Goal: Information Seeking & Learning: Learn about a topic

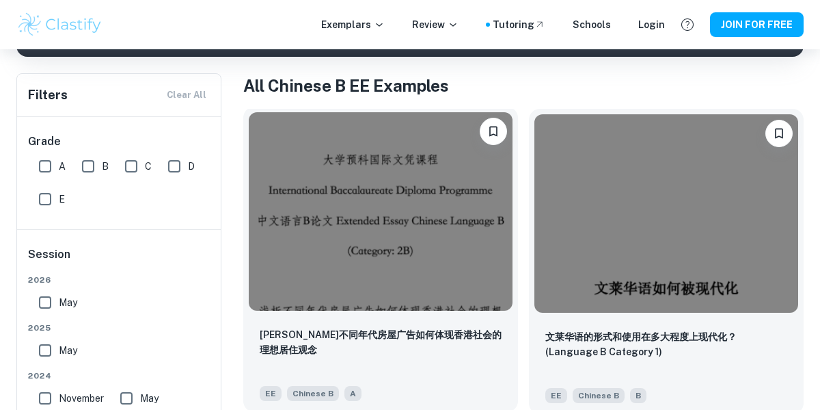
scroll to position [258, 0]
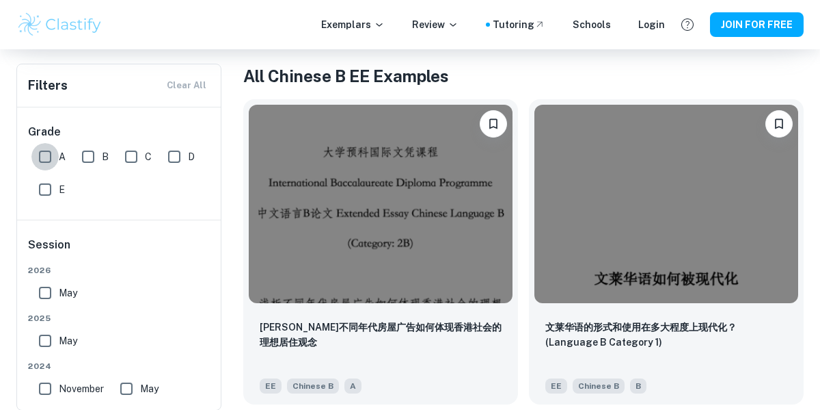
click at [41, 157] on input "A" at bounding box center [44, 156] width 27 height 27
checkbox input "true"
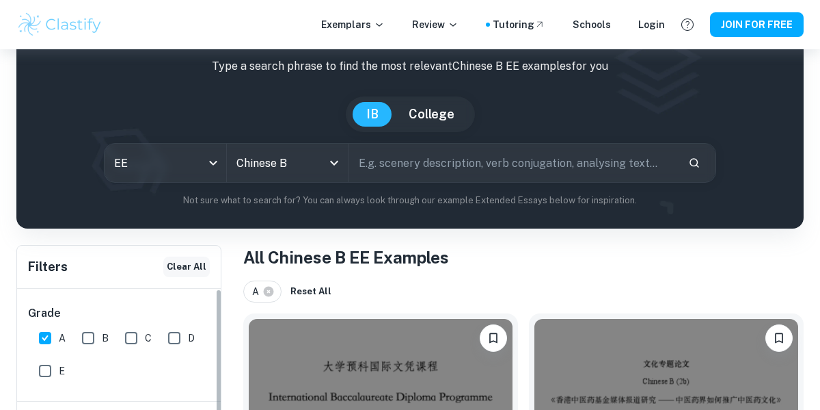
scroll to position [77, 0]
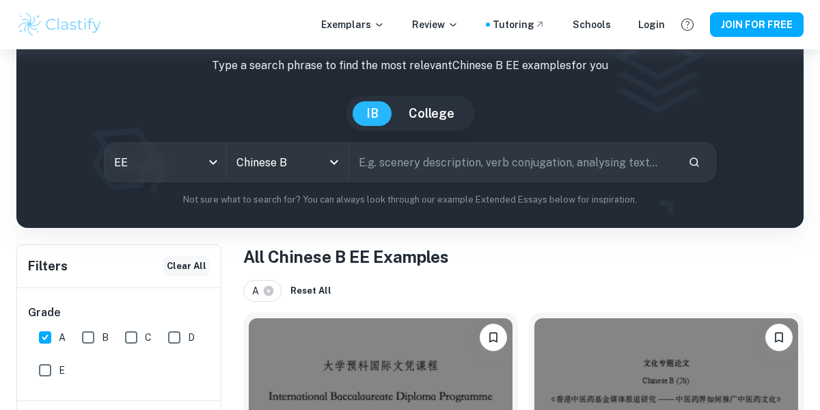
click at [188, 265] on button "Clear All" at bounding box center [186, 266] width 46 height 21
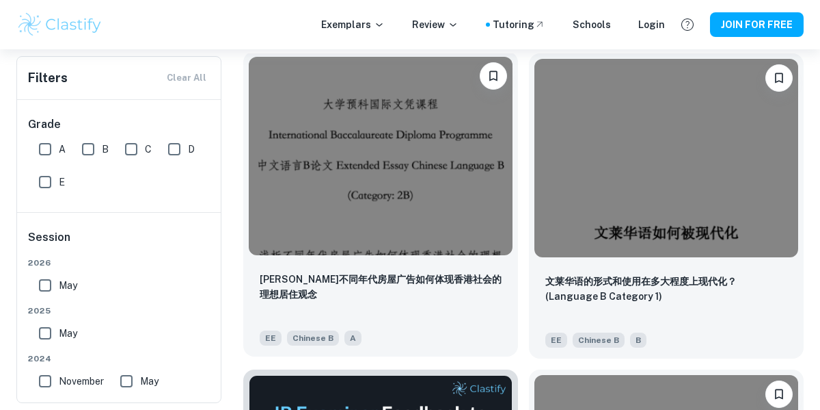
scroll to position [0, 0]
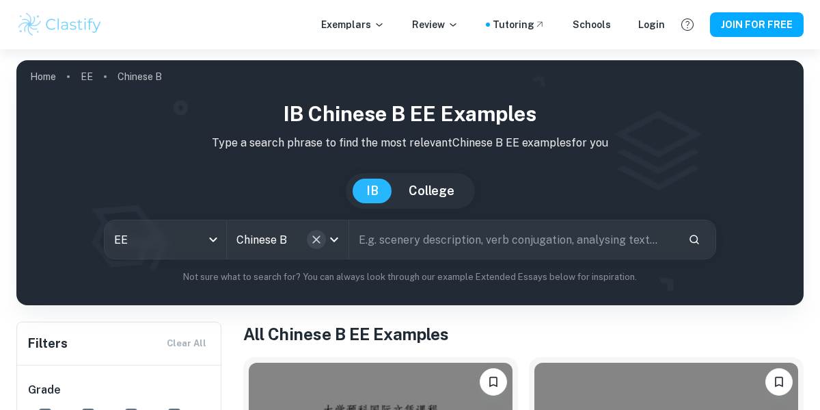
click at [320, 240] on icon "Clear" at bounding box center [317, 239] width 14 height 14
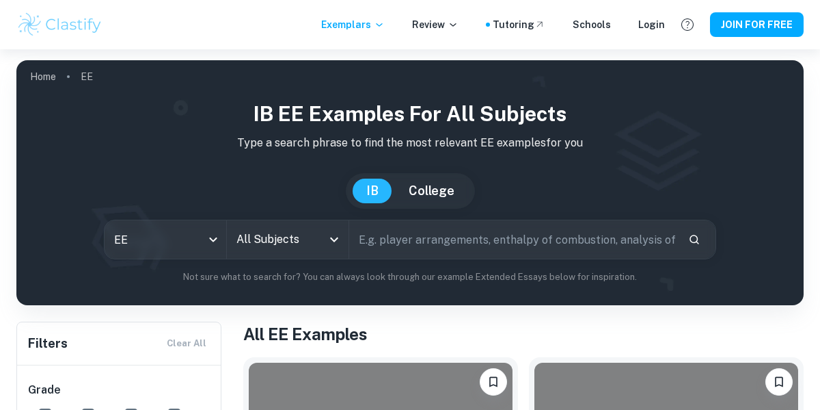
click at [320, 239] on input "All Subjects" at bounding box center [277, 239] width 89 height 26
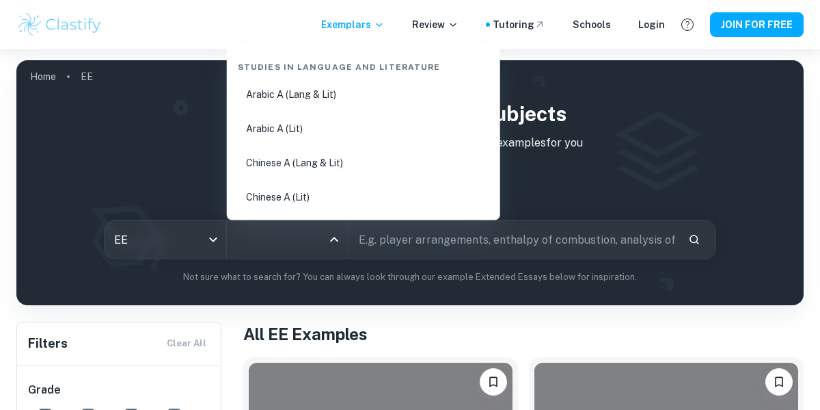
click at [322, 171] on li "Chinese A (Lang & Lit)" at bounding box center [363, 163] width 263 height 31
type input "Chinese A (Lang & Lit)"
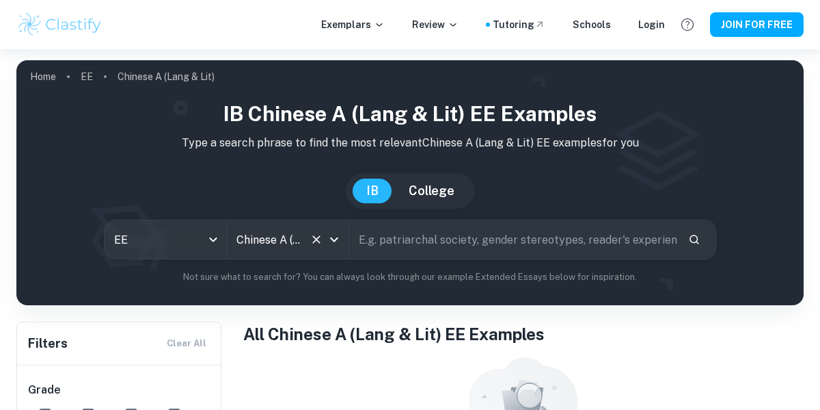
click at [308, 238] on button "Clear" at bounding box center [316, 239] width 19 height 19
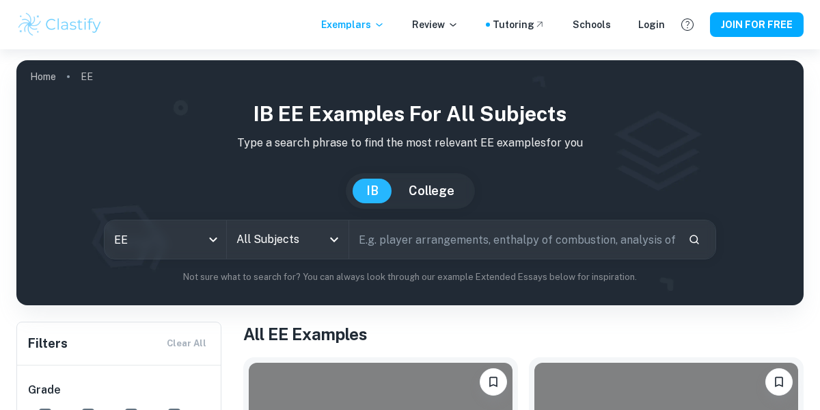
click at [332, 239] on icon "Open" at bounding box center [334, 239] width 8 height 5
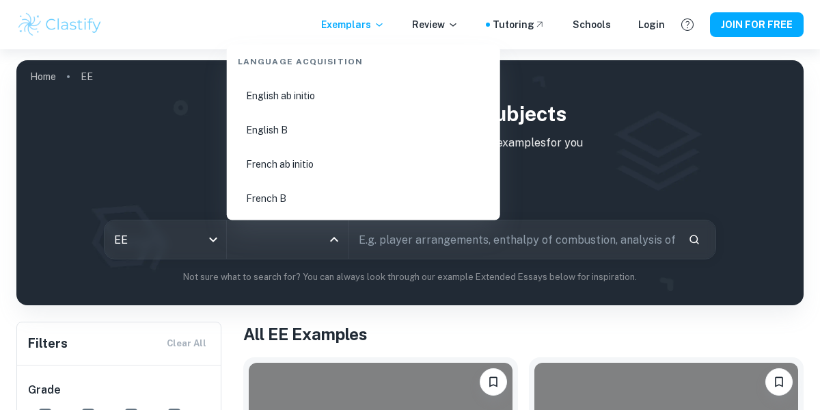
scroll to position [1012, 0]
click at [310, 130] on li "English B" at bounding box center [363, 134] width 263 height 31
type input "English B"
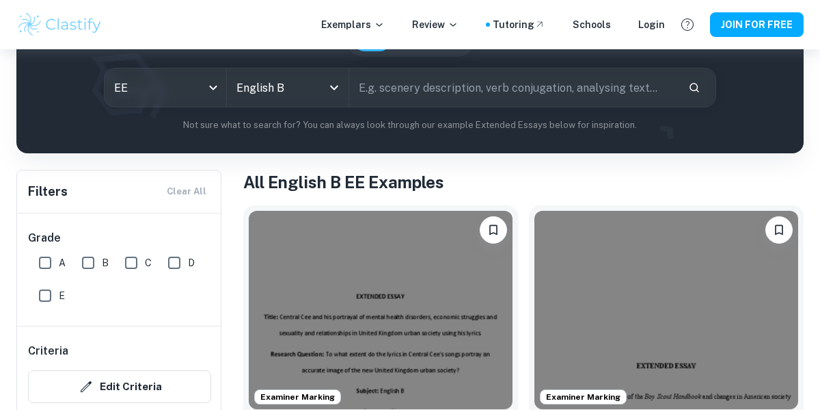
scroll to position [151, 0]
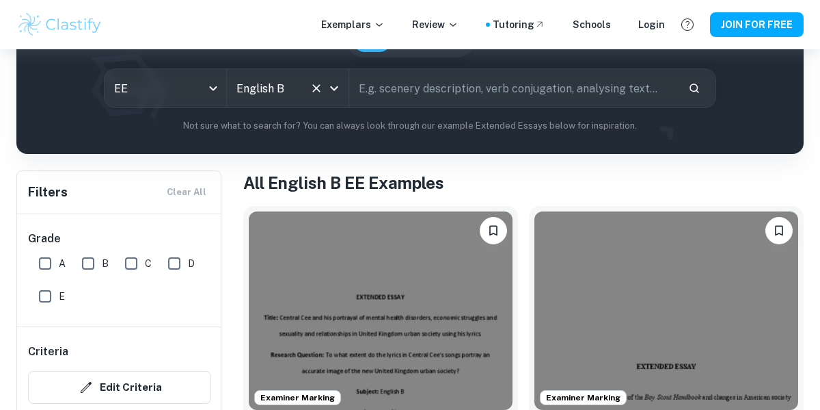
click at [332, 93] on icon "Open" at bounding box center [334, 88] width 16 height 16
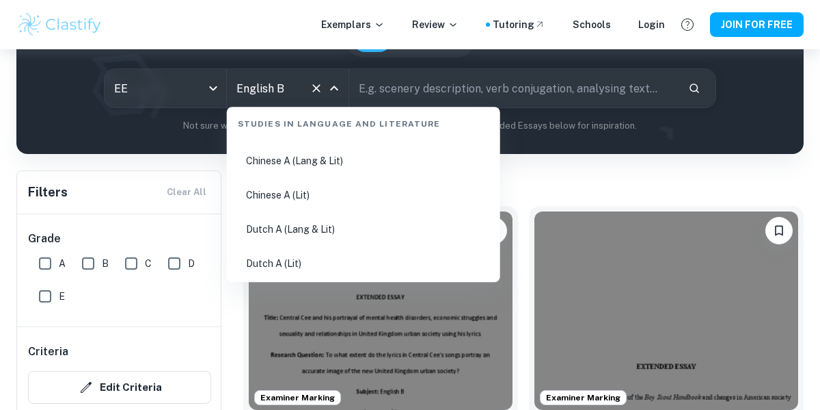
scroll to position [142, 0]
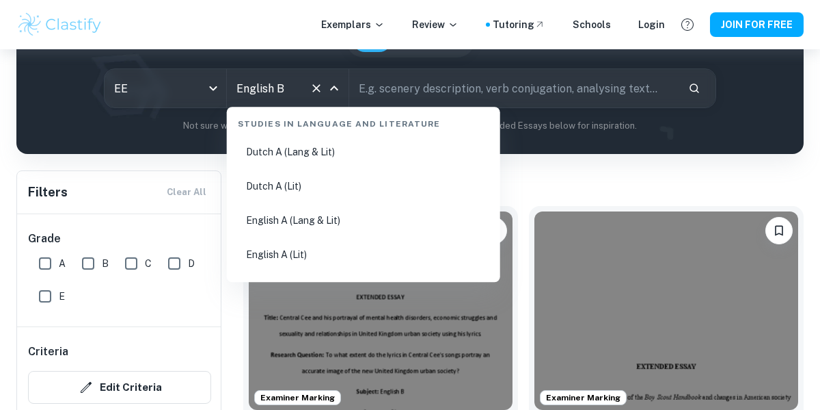
click at [336, 224] on li "English A (Lang & Lit)" at bounding box center [363, 219] width 263 height 31
type input "English A (Lang & Lit)"
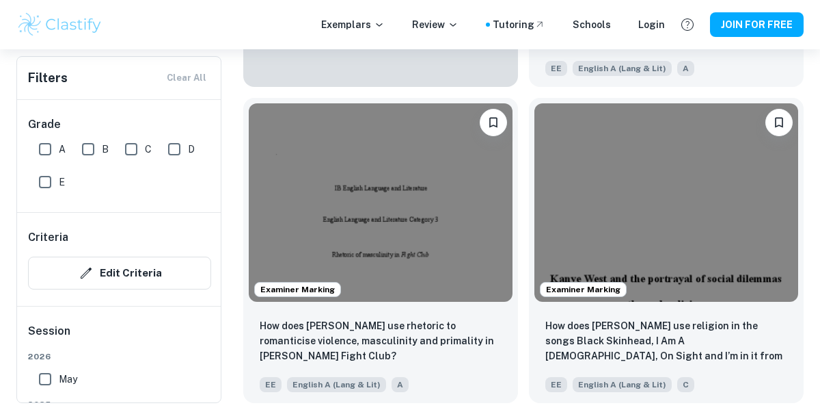
scroll to position [902, 0]
